Goal: Submit feedback/report problem

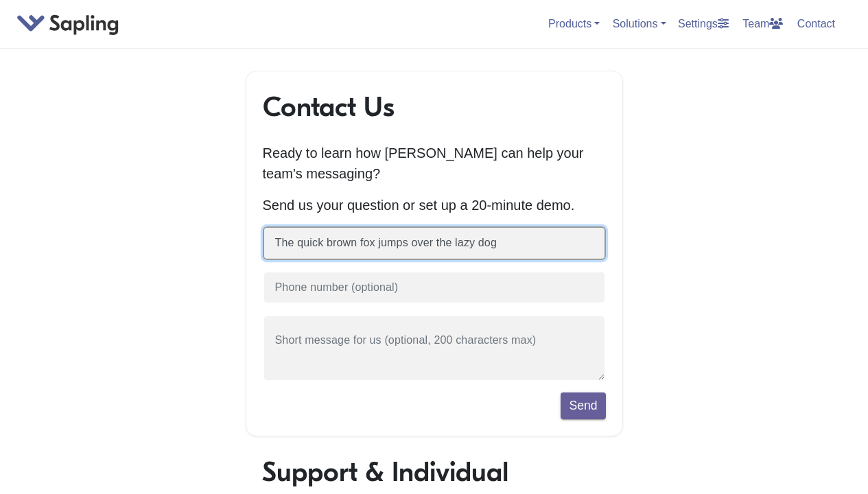
type input "The quick brown fox jumps over the lazy dog"
click at [561, 393] on button "Send" at bounding box center [583, 406] width 45 height 26
